Goal: Task Accomplishment & Management: Use online tool/utility

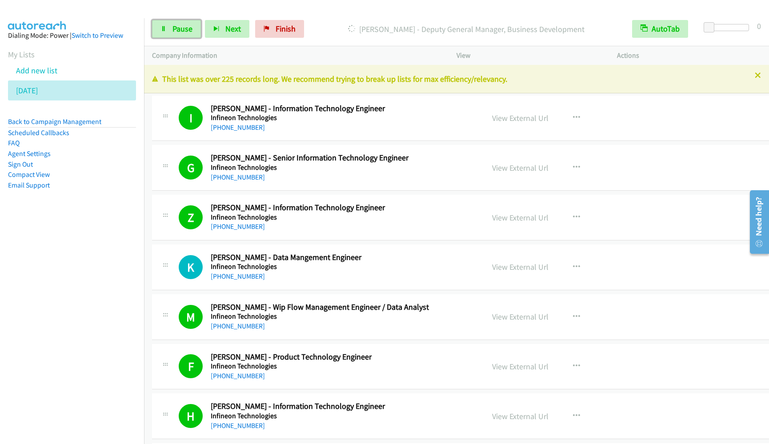
drag, startPoint x: 170, startPoint y: 29, endPoint x: 373, endPoint y: 121, distance: 222.9
click at [170, 28] on link "Pause" at bounding box center [176, 29] width 49 height 18
click at [195, 30] on span "Start Calls" at bounding box center [190, 29] width 35 height 10
click at [77, 299] on nav "Dialing Mode: Power | Switch to Preview My Lists Add new list [DATE] Back to Ca…" at bounding box center [72, 240] width 145 height 444
click at [178, 30] on span "Pause" at bounding box center [183, 29] width 20 height 10
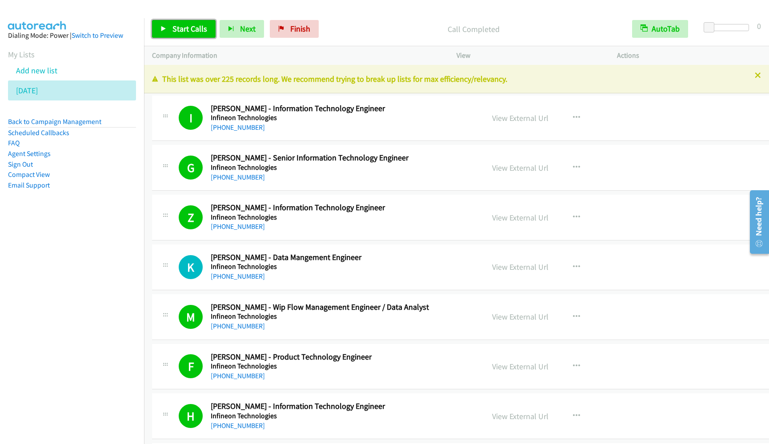
click at [166, 30] on icon at bounding box center [164, 29] width 6 height 6
click at [97, 213] on aside "Dialing Mode: Power | Switch to Preview My Lists Add new list [DATE] Back to Ca…" at bounding box center [72, 124] width 144 height 213
click at [167, 31] on link "Pause" at bounding box center [176, 29] width 49 height 18
click at [179, 26] on span "Start Calls" at bounding box center [190, 29] width 35 height 10
click at [185, 33] on span "Pause" at bounding box center [183, 29] width 20 height 10
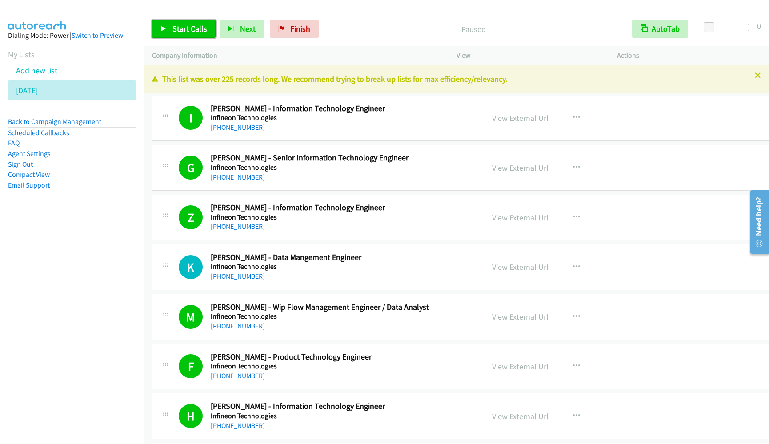
click at [185, 33] on span "Start Calls" at bounding box center [190, 29] width 35 height 10
click at [170, 35] on link "Pause" at bounding box center [176, 29] width 49 height 18
click at [165, 28] on icon at bounding box center [164, 29] width 6 height 6
click at [104, 278] on nav "Dialing Mode: Power | Switch to Preview My Lists Add new list [DATE] Back to Ca…" at bounding box center [72, 240] width 145 height 444
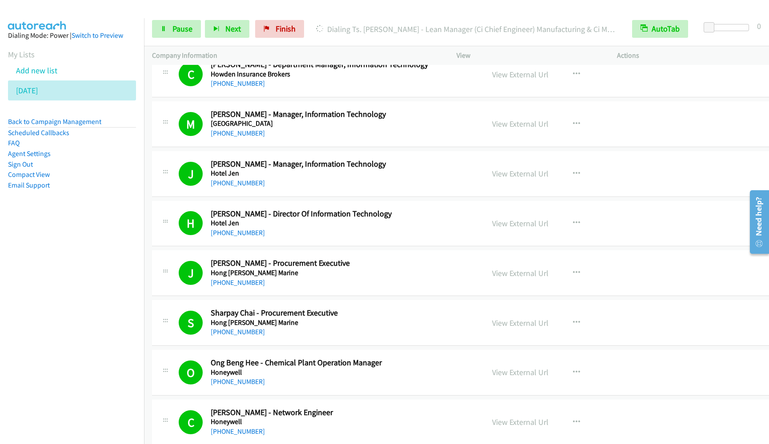
scroll to position [1868, 0]
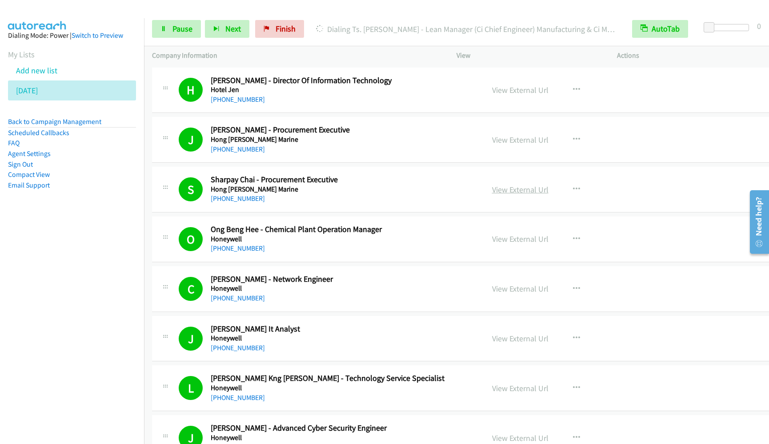
click at [511, 193] on link "View External Url" at bounding box center [520, 190] width 56 height 10
click at [171, 34] on link "Pause" at bounding box center [176, 29] width 49 height 18
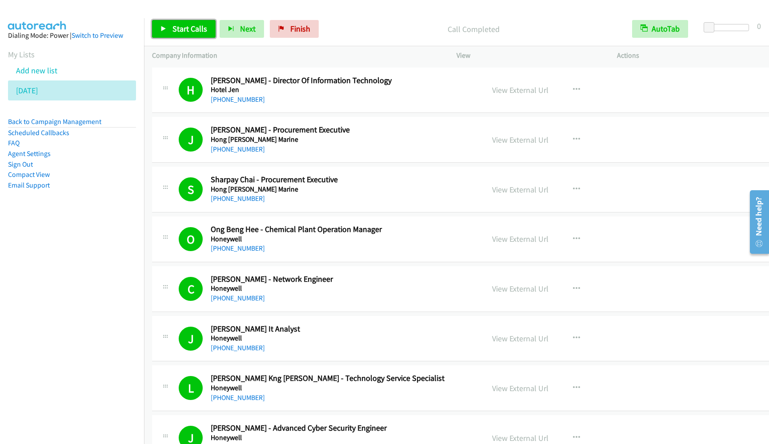
click at [166, 35] on link "Start Calls" at bounding box center [184, 29] width 64 height 18
drag, startPoint x: 86, startPoint y: 346, endPoint x: 98, endPoint y: 343, distance: 12.3
click at [85, 346] on nav "Dialing Mode: Power | Switch to Preview My Lists Add new list [DATE] Back to Ca…" at bounding box center [72, 240] width 145 height 444
click at [28, 297] on nav "Dialing Mode: Power | Switch to Preview My Lists Add new list [DATE] Back to Ca…" at bounding box center [72, 240] width 145 height 444
click at [156, 25] on link "Pause" at bounding box center [176, 29] width 49 height 18
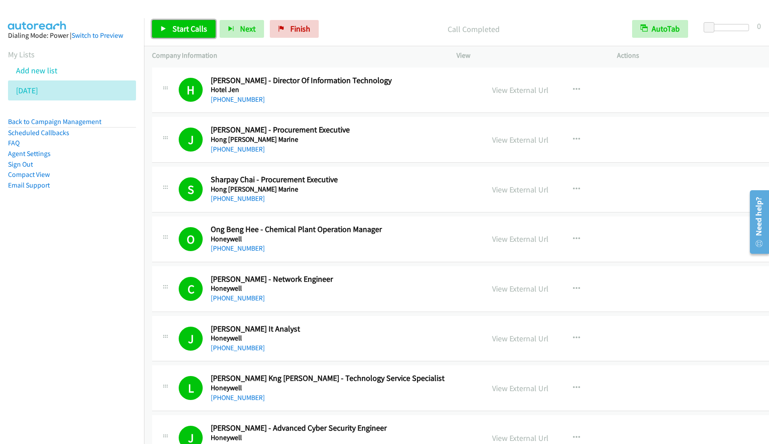
click at [197, 35] on link "Start Calls" at bounding box center [184, 29] width 64 height 18
click at [89, 269] on nav "Dialing Mode: Power | Switch to Preview My Lists Add new list [DATE] Back to Ca…" at bounding box center [72, 240] width 145 height 444
click at [183, 33] on span "Pause" at bounding box center [183, 29] width 20 height 10
click at [181, 35] on link "Start Calls" at bounding box center [184, 29] width 64 height 18
click at [180, 31] on span "Pause" at bounding box center [183, 29] width 20 height 10
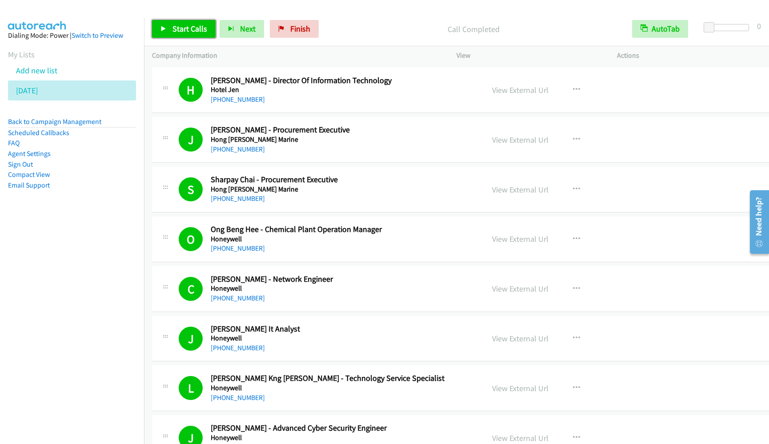
click at [177, 28] on span "Start Calls" at bounding box center [190, 29] width 35 height 10
click at [51, 355] on nav "Dialing Mode: Power | Switch to Preview My Lists Add new list [DATE] Back to Ca…" at bounding box center [72, 240] width 145 height 444
drag, startPoint x: 70, startPoint y: 300, endPoint x: 121, endPoint y: 265, distance: 61.2
click at [70, 300] on nav "Dialing Mode: Power | Switch to Preview My Lists Add new list [DATE] Back to Ca…" at bounding box center [72, 240] width 145 height 444
click at [196, 32] on link "Pause" at bounding box center [176, 29] width 49 height 18
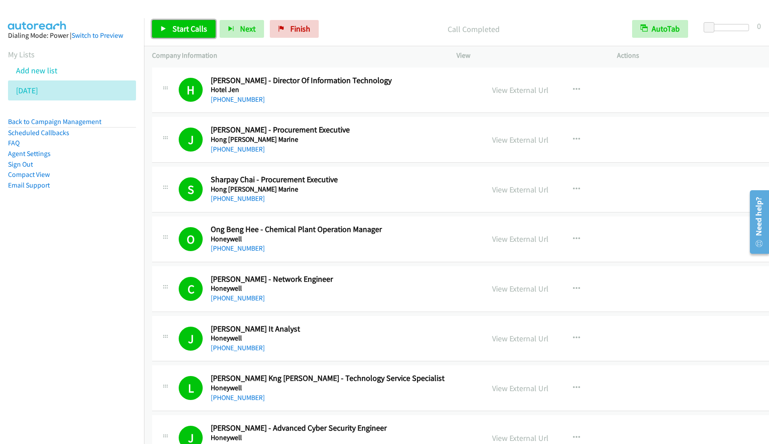
click at [194, 26] on span "Start Calls" at bounding box center [190, 29] width 35 height 10
click at [105, 238] on nav "Dialing Mode: Power | Switch to Preview My Lists Add new list [DATE] Back to Ca…" at bounding box center [72, 240] width 145 height 444
click at [173, 36] on link "Pause" at bounding box center [176, 29] width 49 height 18
click at [181, 32] on span "Start Calls" at bounding box center [190, 29] width 35 height 10
click at [167, 28] on link "Pause" at bounding box center [176, 29] width 49 height 18
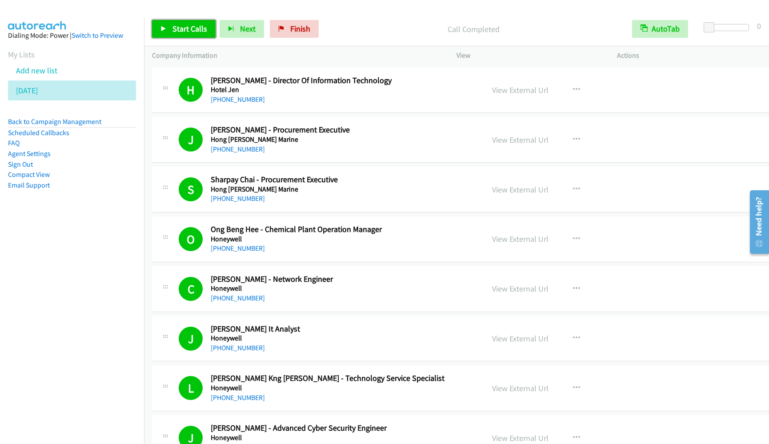
click at [186, 24] on span "Start Calls" at bounding box center [190, 29] width 35 height 10
click at [100, 253] on nav "Dialing Mode: Power | Switch to Preview My Lists Add new list [DATE] Back to Ca…" at bounding box center [72, 240] width 145 height 444
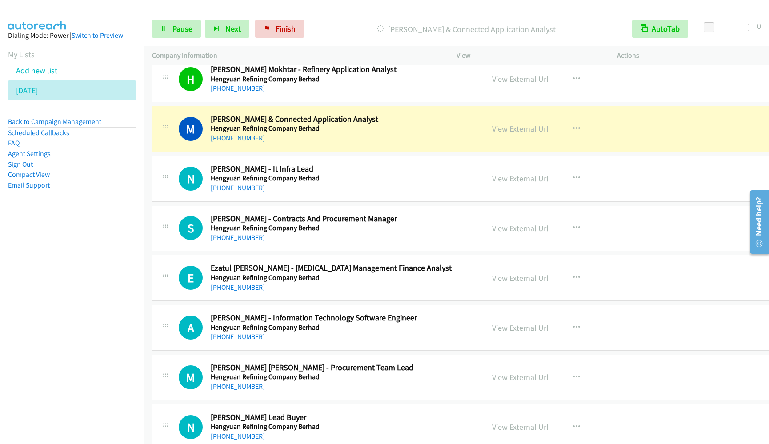
scroll to position [4669, 0]
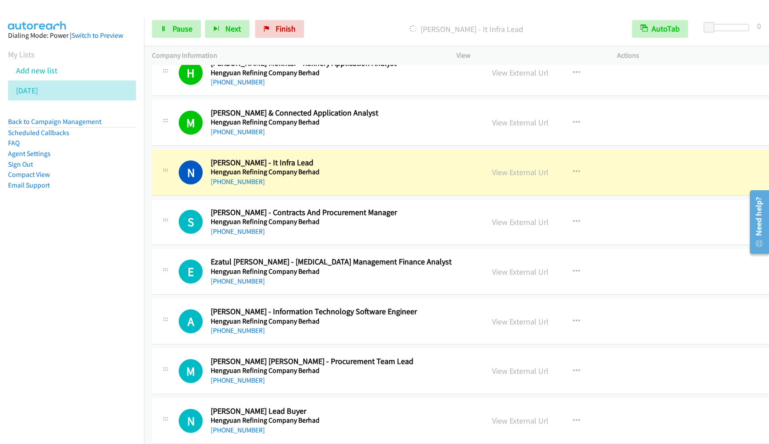
click at [88, 289] on nav "Dialing Mode: Power | Switch to Preview My Lists Add new list [DATE] Back to Ca…" at bounding box center [72, 240] width 145 height 444
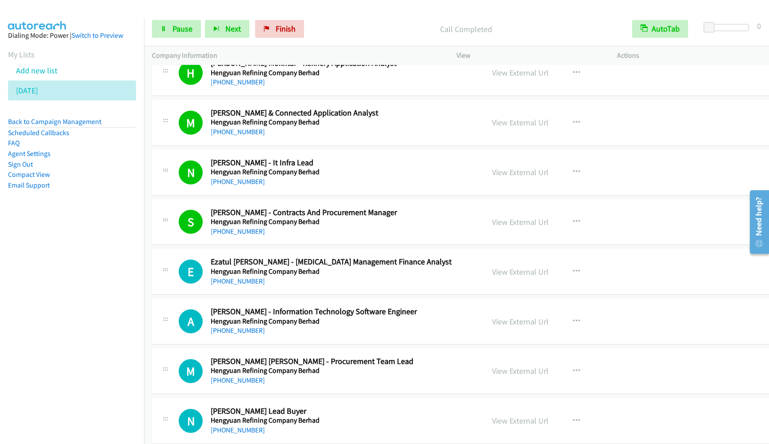
drag, startPoint x: 125, startPoint y: 256, endPoint x: 164, endPoint y: 189, distance: 76.9
click at [125, 256] on nav "Dialing Mode: Power | Switch to Preview My Lists Add new list [DATE] Back to Ca…" at bounding box center [72, 240] width 145 height 444
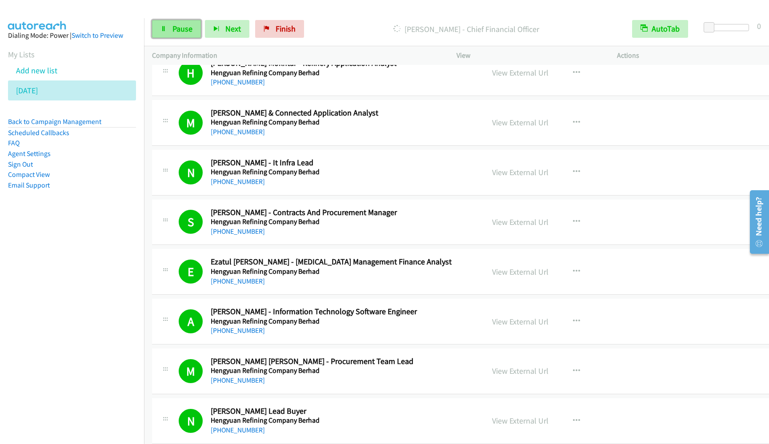
click at [186, 36] on link "Pause" at bounding box center [176, 29] width 49 height 18
click at [195, 36] on link "Start Calls" at bounding box center [184, 29] width 64 height 18
drag, startPoint x: 91, startPoint y: 258, endPoint x: 165, endPoint y: 253, distance: 74.4
click at [91, 258] on nav "Dialing Mode: Power | Switch to Preview My Lists Add new list [DATE] Back to Ca…" at bounding box center [72, 240] width 145 height 444
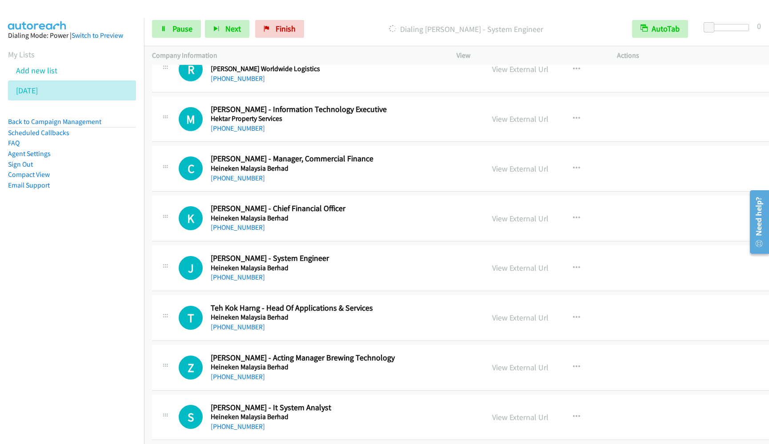
scroll to position [5069, 0]
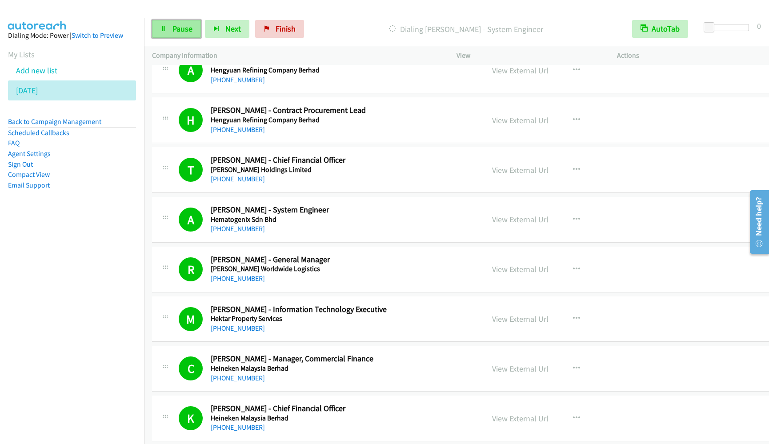
click at [153, 29] on link "Pause" at bounding box center [176, 29] width 49 height 18
click at [161, 27] on icon at bounding box center [164, 29] width 6 height 6
click at [187, 27] on span "Pause" at bounding box center [183, 29] width 20 height 10
